Goal: Task Accomplishment & Management: Complete application form

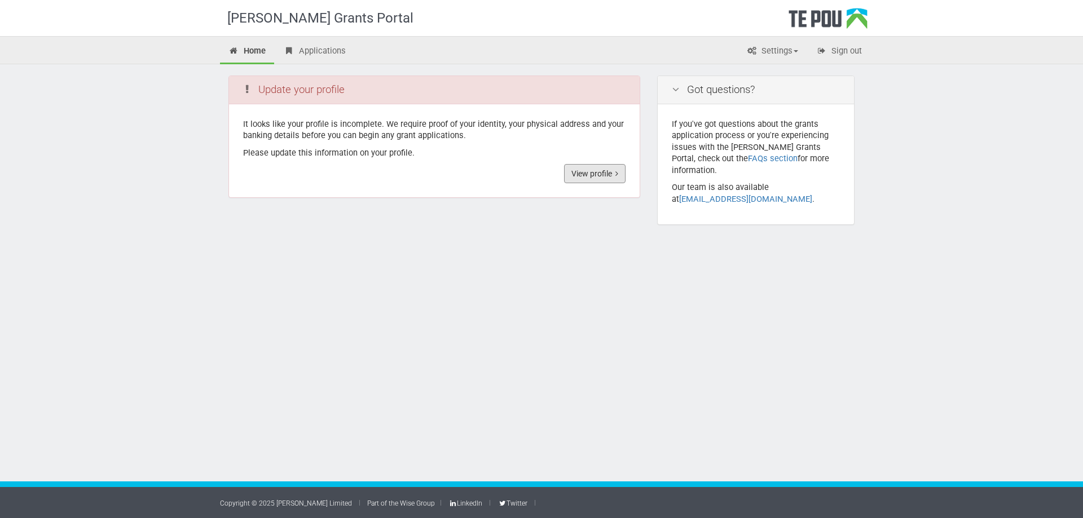
click at [594, 174] on link "View profile" at bounding box center [594, 173] width 61 height 19
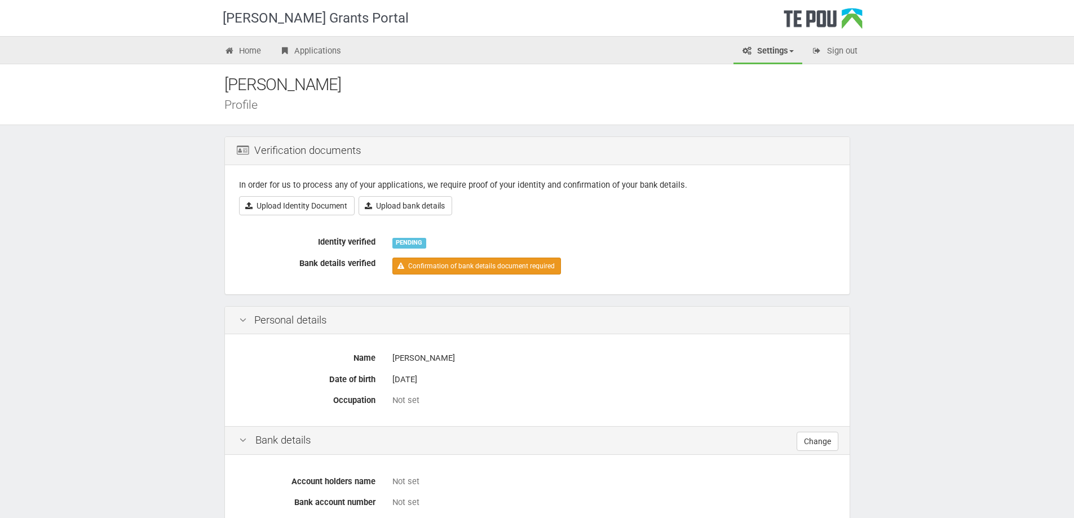
click at [474, 265] on link "Confirmation of bank details document required" at bounding box center [477, 266] width 169 height 17
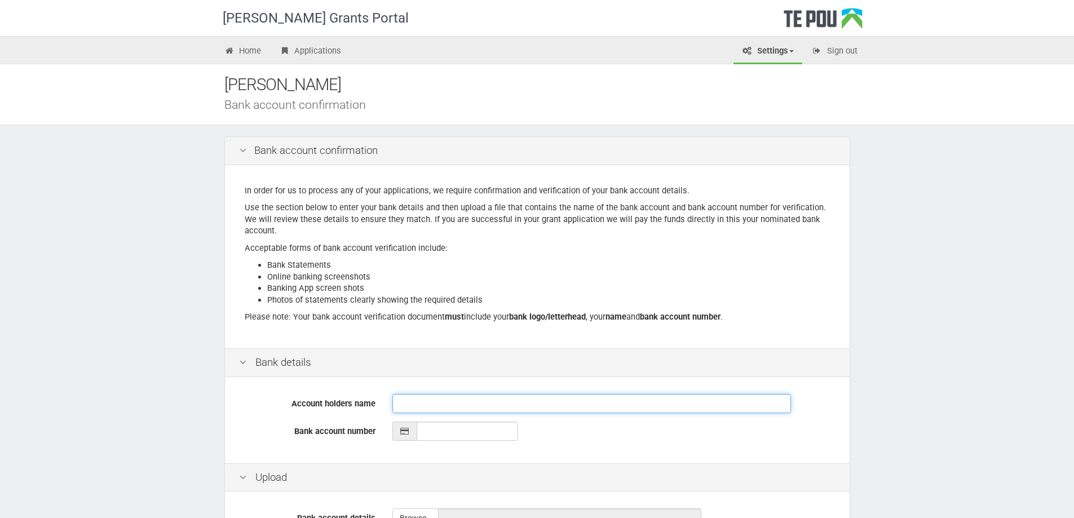
click at [498, 404] on input "Account holders name" at bounding box center [592, 403] width 399 height 19
type input "Eleanor Rose Smith"
click at [440, 433] on input "__-____-_______-___" at bounding box center [468, 431] width 102 height 19
type input "02-0360-0051821-000"
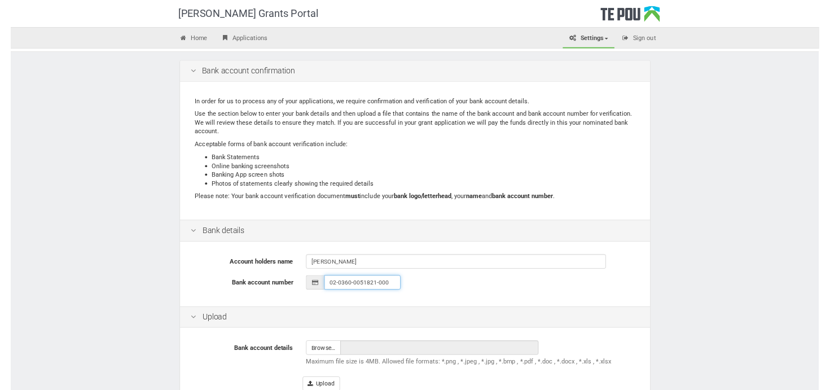
scroll to position [113, 0]
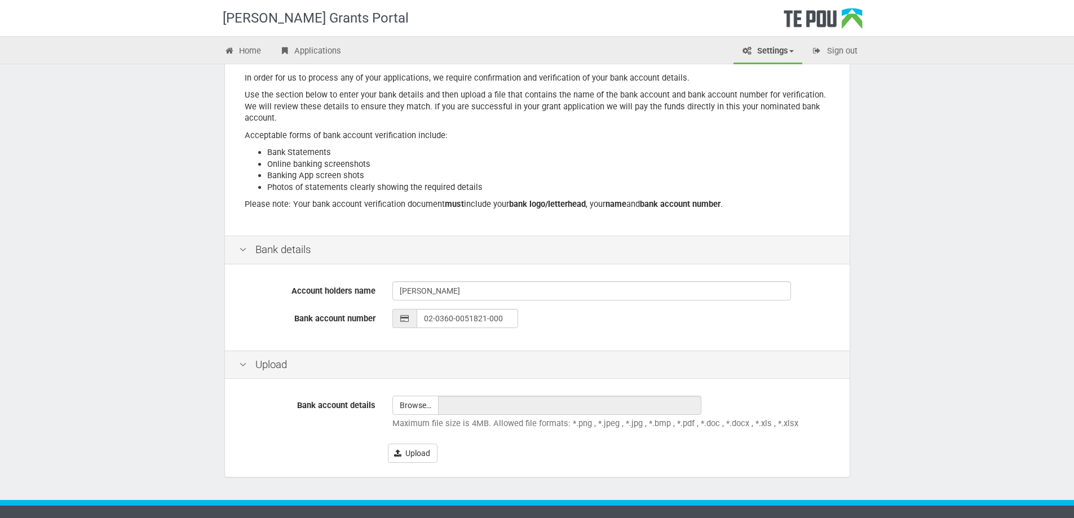
click at [533, 451] on div "Upload" at bounding box center [612, 453] width 448 height 19
drag, startPoint x: 146, startPoint y: 171, endPoint x: 155, endPoint y: 177, distance: 10.6
click at [146, 171] on div "Te Pou Grants Portal Home Applications Settings Profile My account FAQs Sign ou…" at bounding box center [537, 212] width 1074 height 650
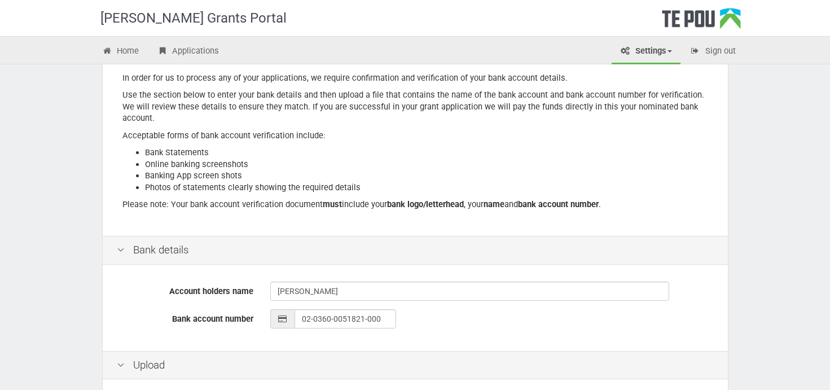
click at [42, 187] on div "Te Pou Grants Portal Home Applications Settings Profile My account FAQs Sign ou…" at bounding box center [415, 212] width 830 height 650
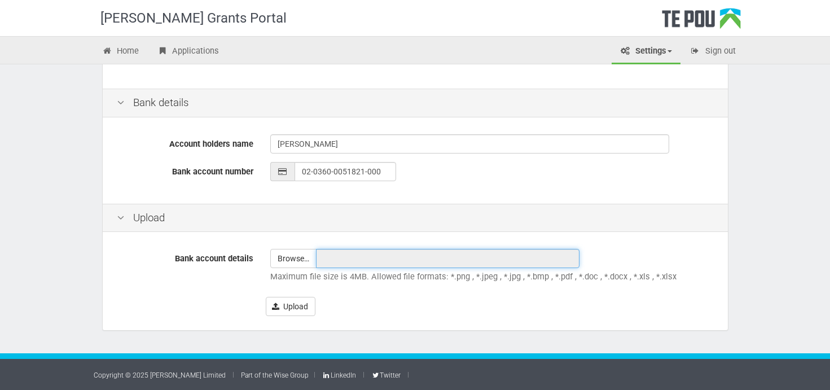
click at [332, 261] on input "text" at bounding box center [447, 258] width 263 height 19
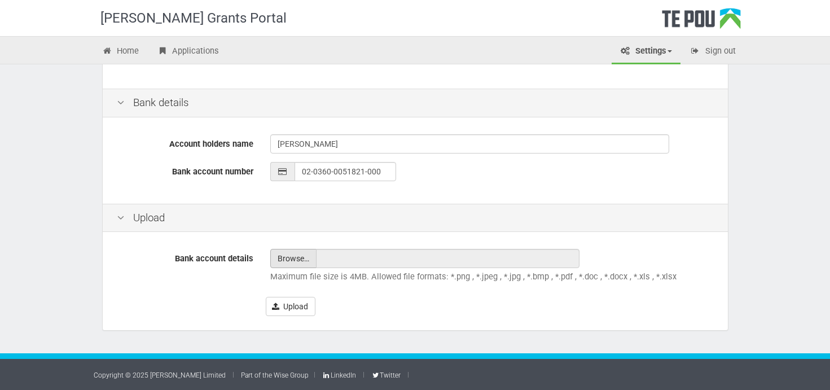
click at [293, 258] on input "file" at bounding box center [293, 258] width 45 height 18
type input "C:\fakepath\Ellie Smith Proof of Account.pdf"
type input "Ellie Smith Proof of Account.pdf"
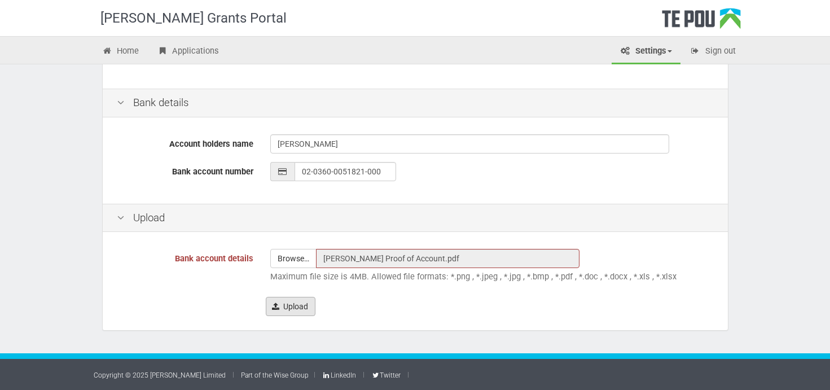
click at [298, 311] on button "Upload" at bounding box center [291, 306] width 50 height 19
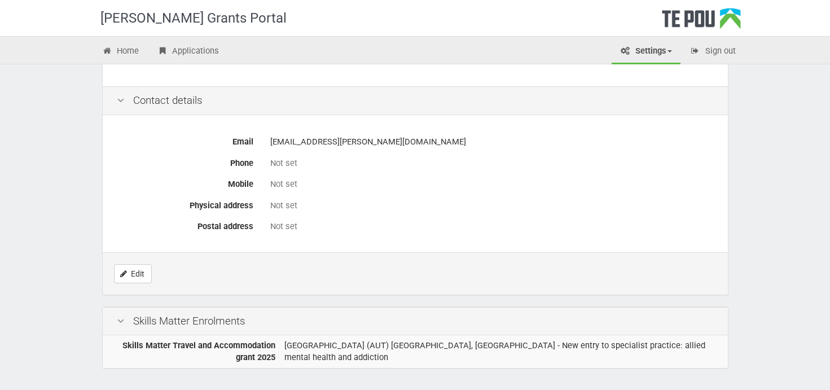
scroll to position [546, 0]
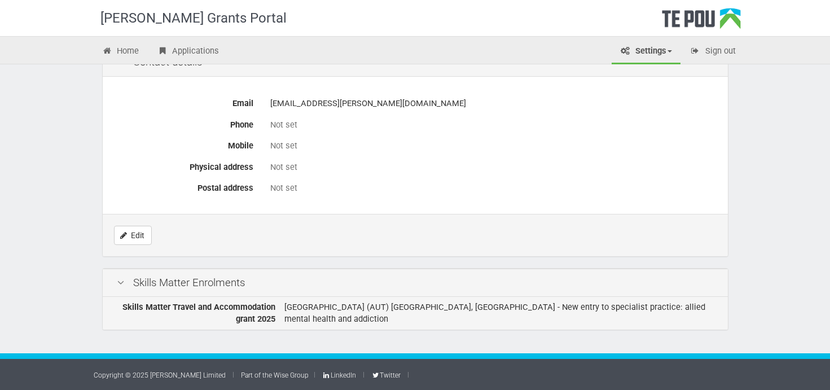
click at [354, 303] on td "Auckland University of Technology (AUT) Northcote, Auckland - New entry to spec…" at bounding box center [504, 313] width 448 height 33
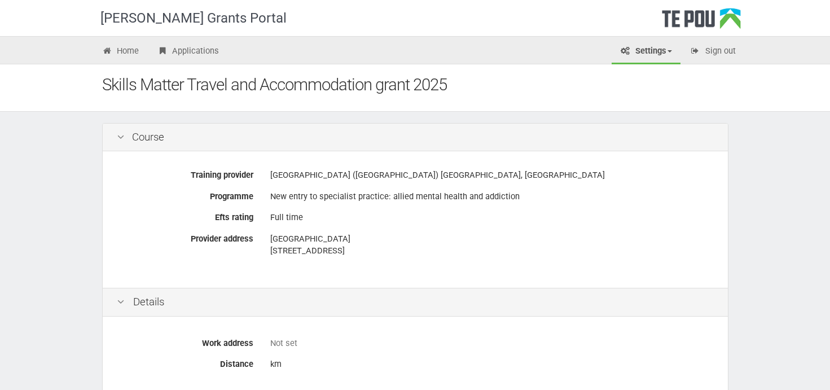
scroll to position [56, 0]
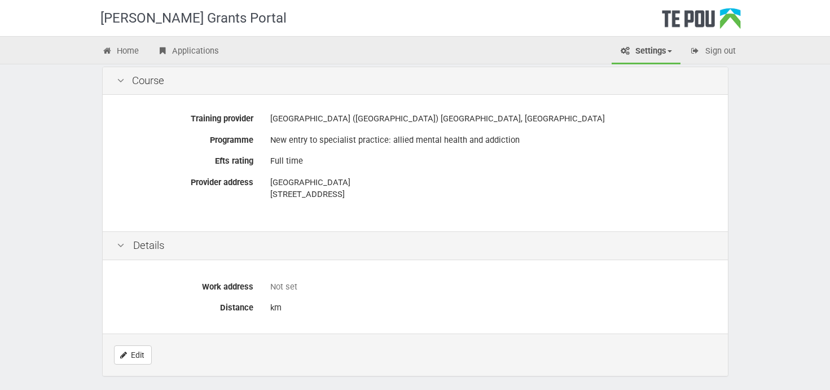
click at [277, 287] on div "Not set" at bounding box center [491, 287] width 443 height 12
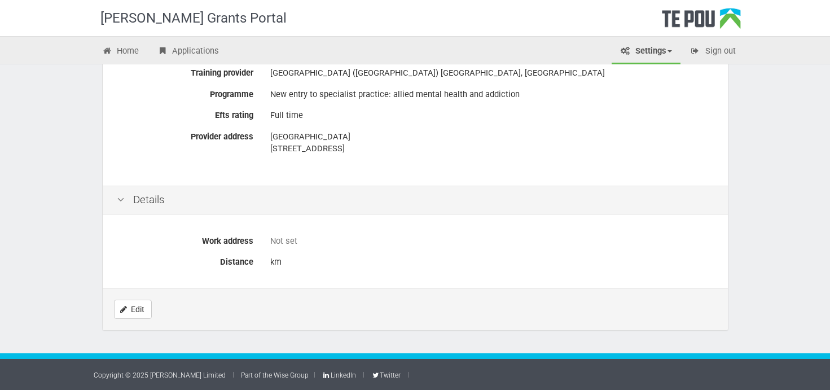
scroll to position [0, 0]
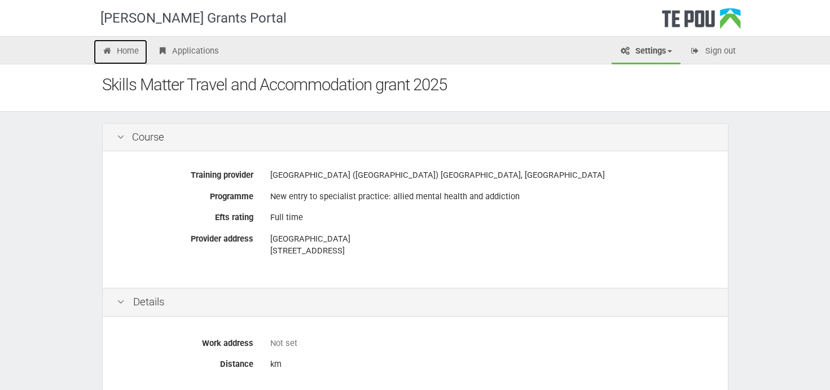
click at [122, 46] on link "Home" at bounding box center [121, 51] width 54 height 25
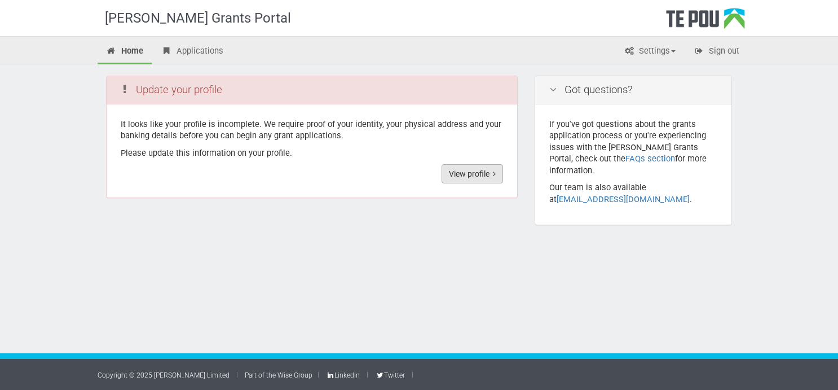
click at [456, 178] on link "View profile" at bounding box center [472, 173] width 61 height 19
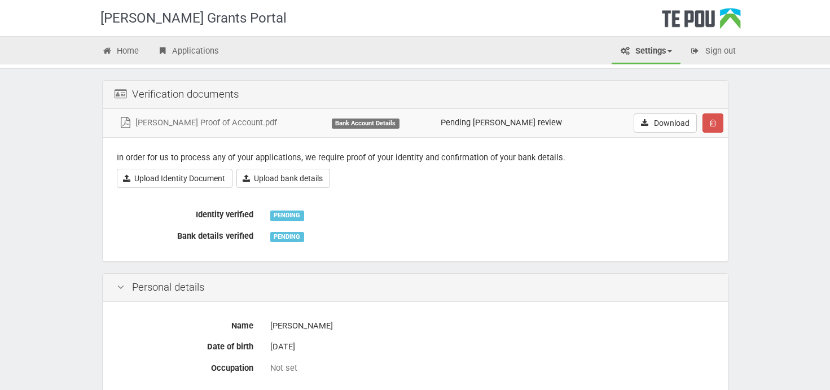
scroll to position [113, 0]
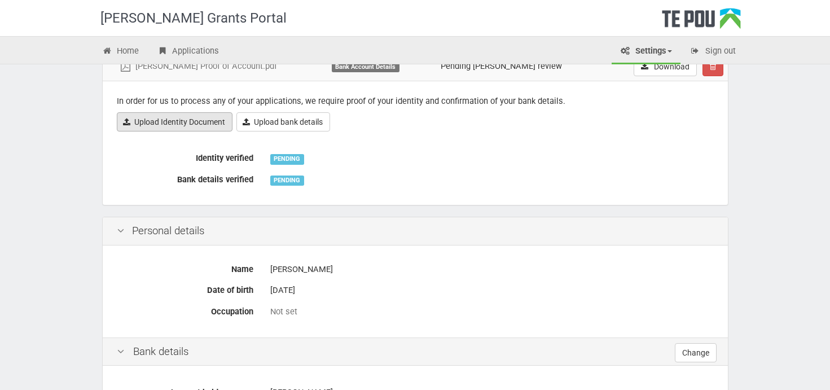
click at [208, 129] on link "Upload Identity Document" at bounding box center [175, 121] width 116 height 19
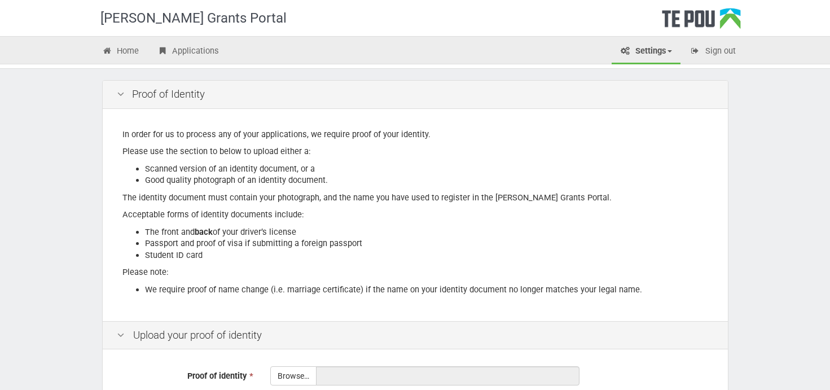
scroll to position [113, 0]
